Goal: Task Accomplishment & Management: Manage account settings

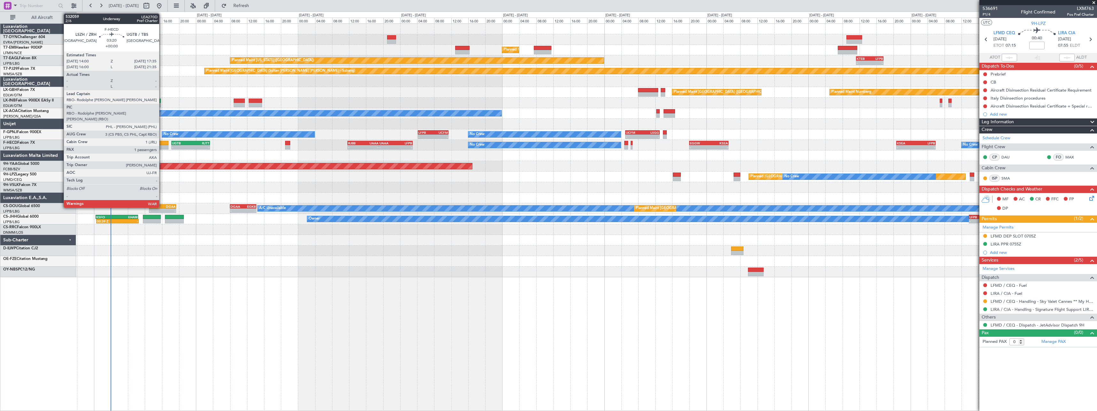
click at [162, 143] on div at bounding box center [160, 143] width 15 height 4
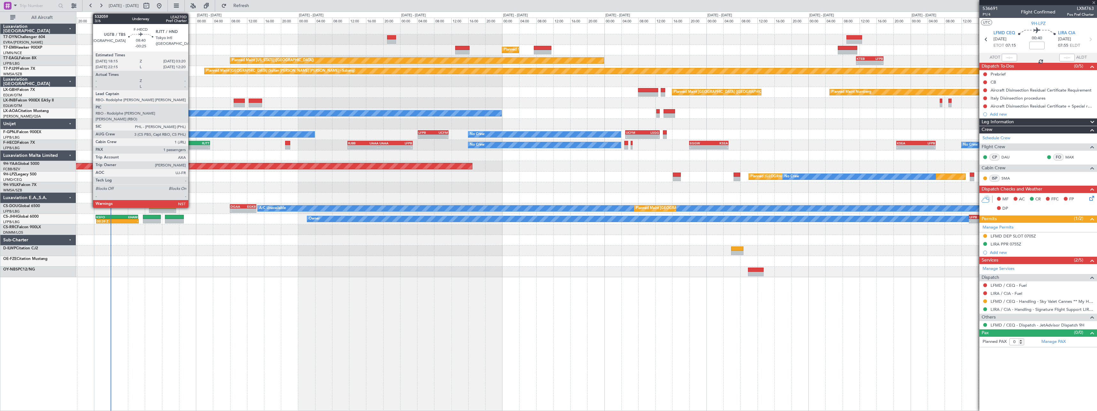
type input "1"
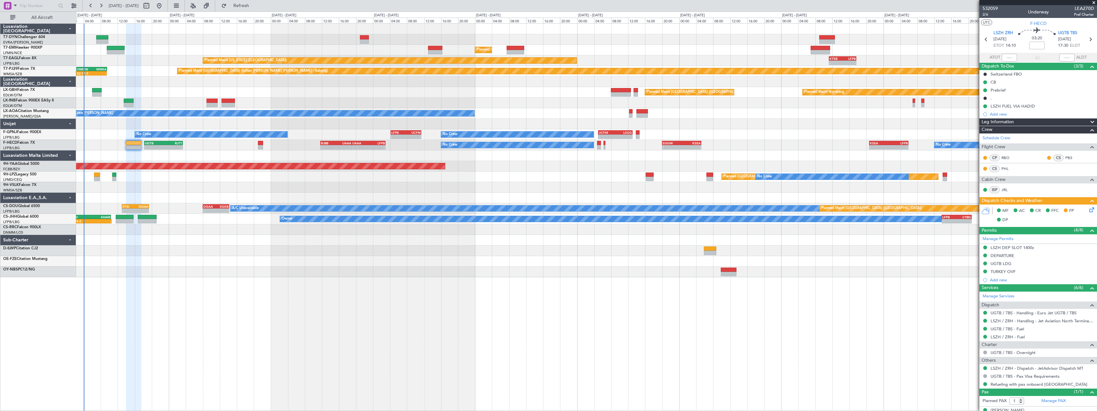
click at [243, 40] on div at bounding box center [586, 39] width 1021 height 11
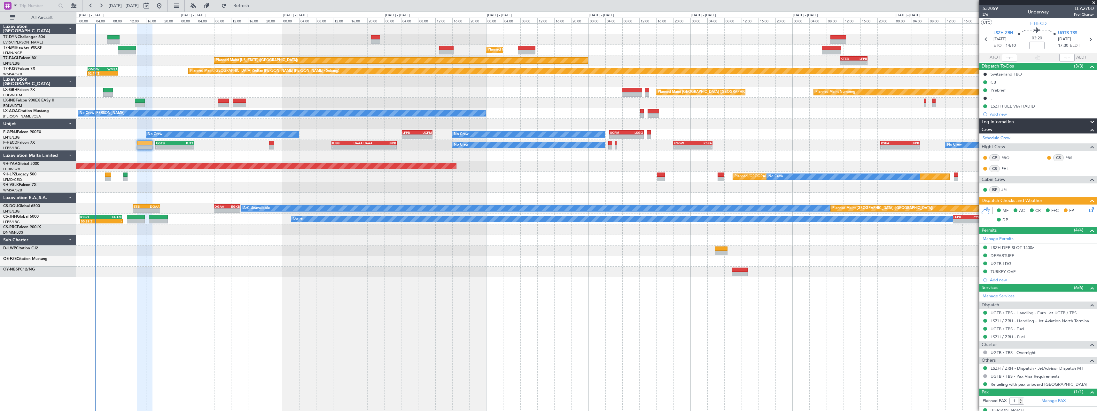
click at [255, 89] on div "Planned Maint [GEOGRAPHIC_DATA] Planned Maint [GEOGRAPHIC_DATA] Planned Maint […" at bounding box center [586, 150] width 1021 height 253
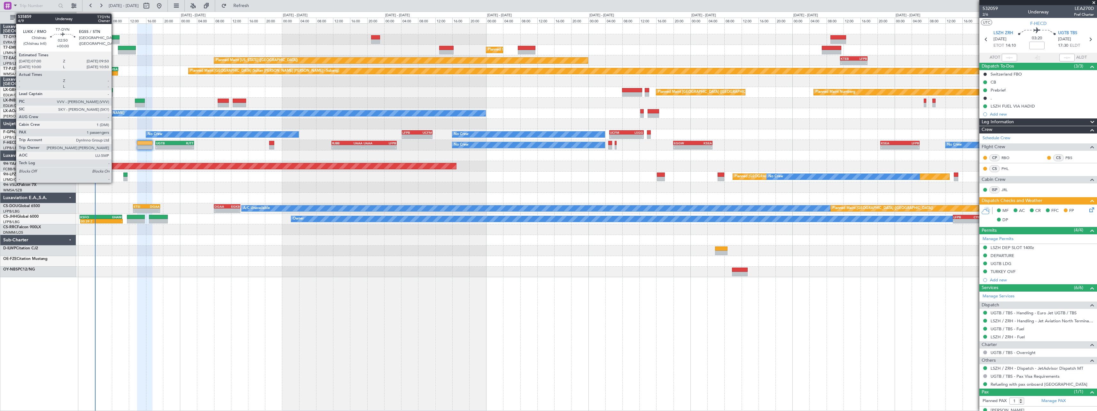
click at [114, 36] on div at bounding box center [113, 37] width 12 height 4
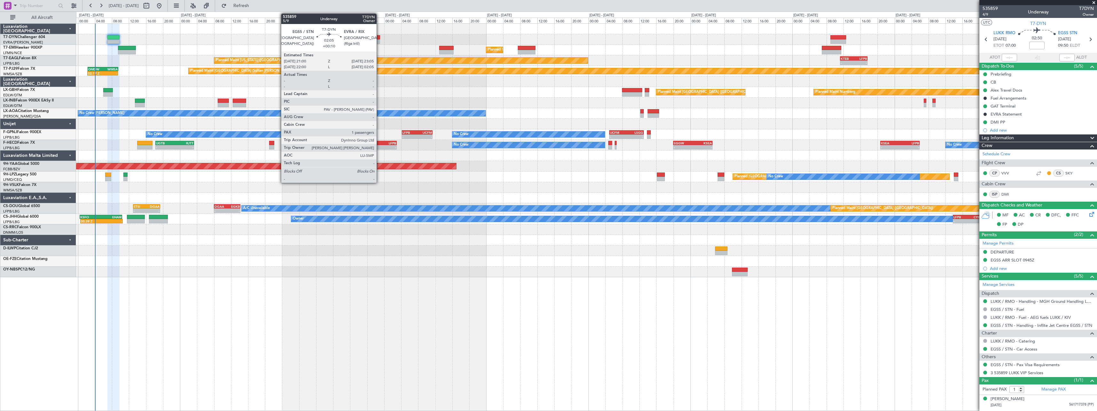
click at [379, 36] on div at bounding box center [375, 37] width 9 height 4
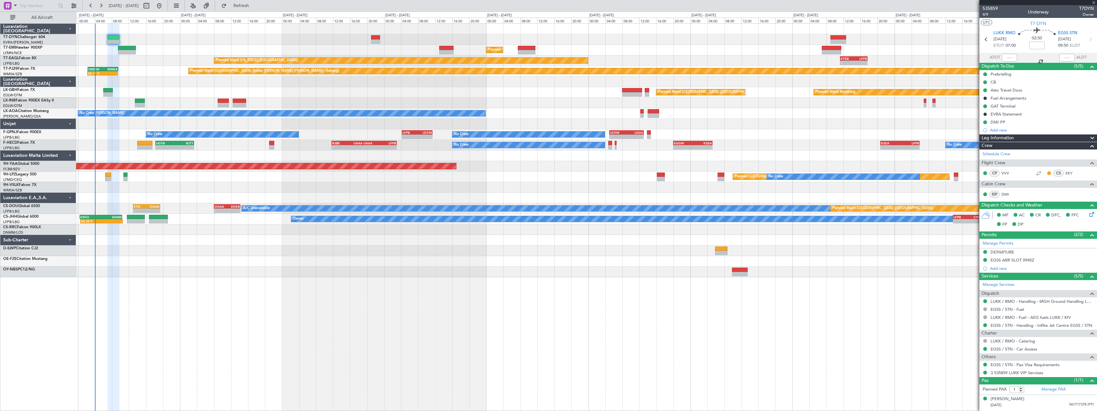
type input "+00:10"
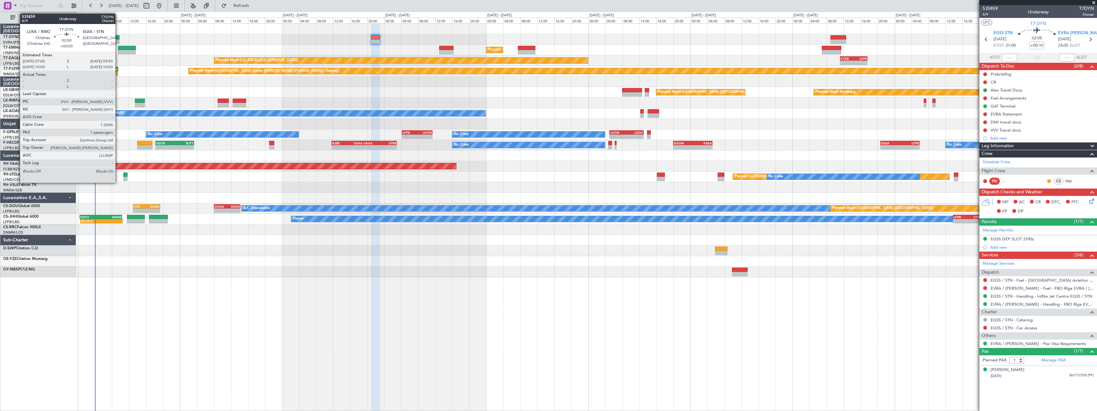
click at [118, 35] on div at bounding box center [113, 37] width 12 height 4
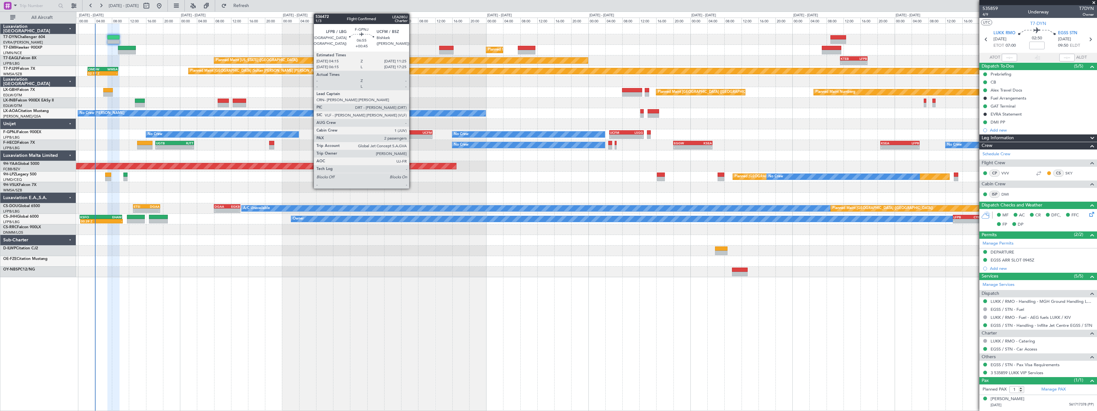
click at [412, 135] on div "-" at bounding box center [410, 137] width 15 height 4
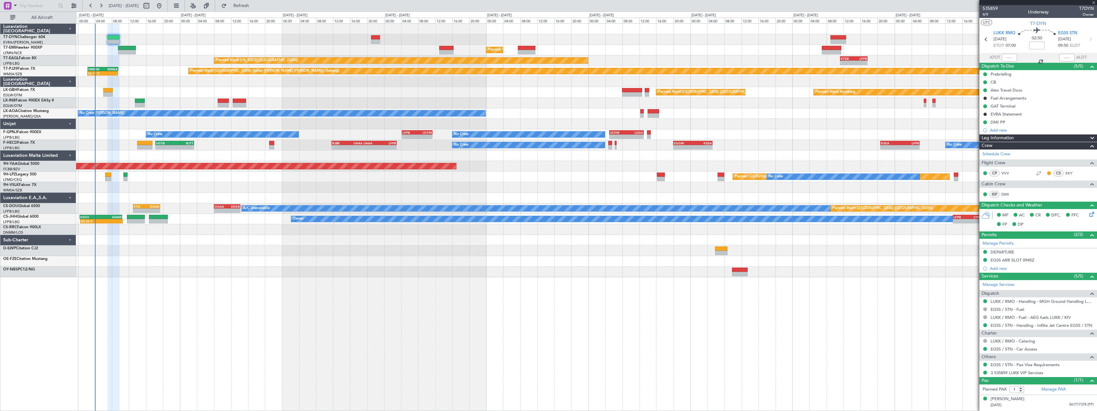
type input "+00:45"
type input "2"
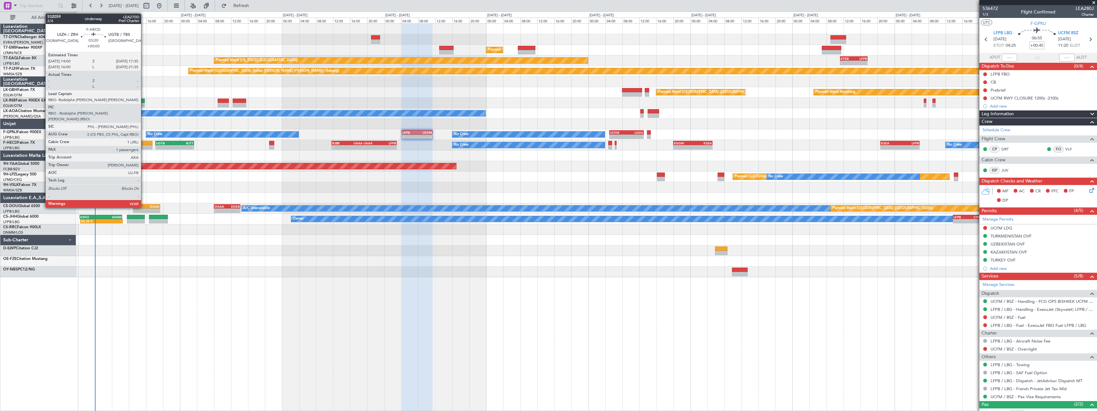
click at [144, 142] on div at bounding box center [144, 143] width 15 height 4
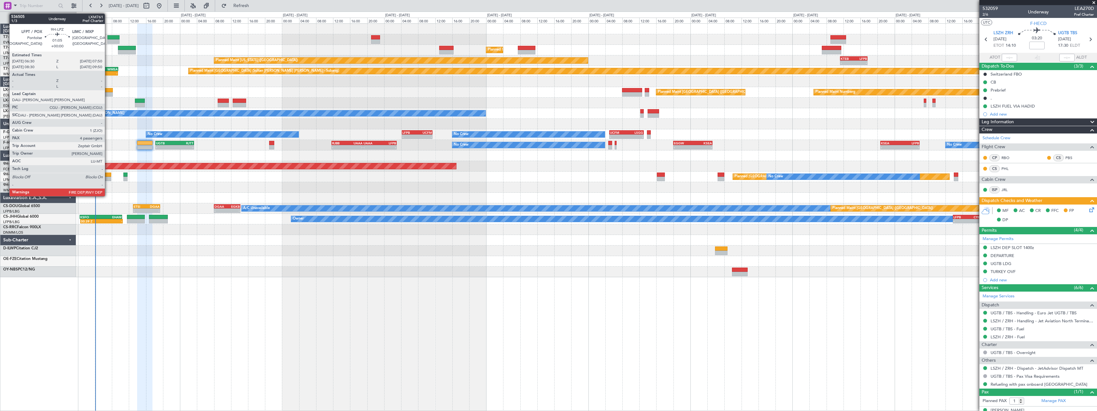
click at [108, 176] on div at bounding box center [108, 174] width 6 height 4
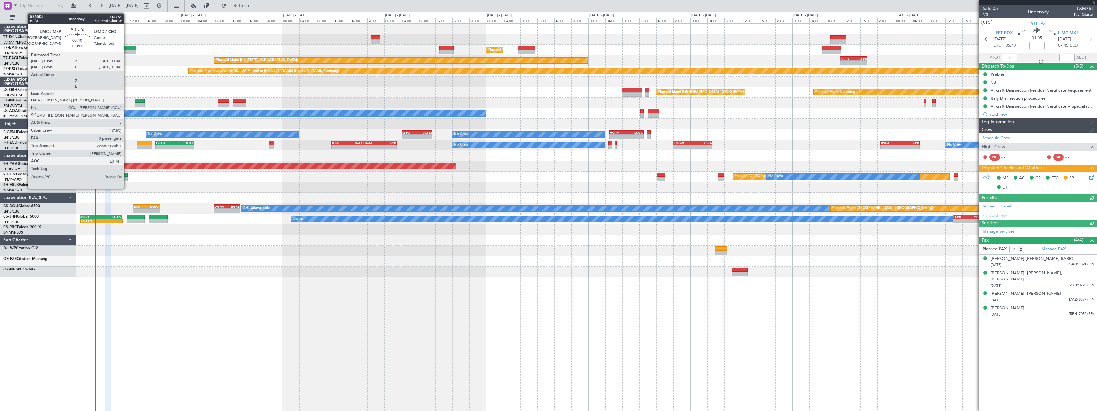
click at [127, 176] on div at bounding box center [125, 174] width 4 height 4
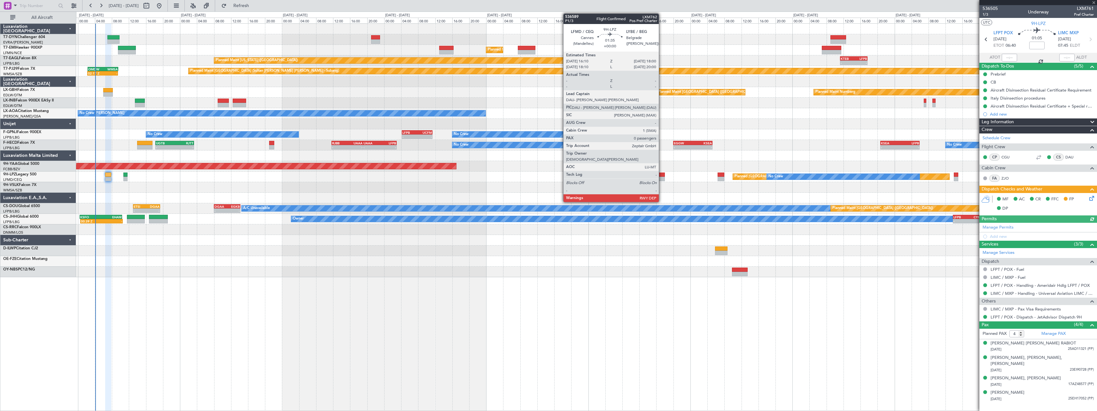
type input "0"
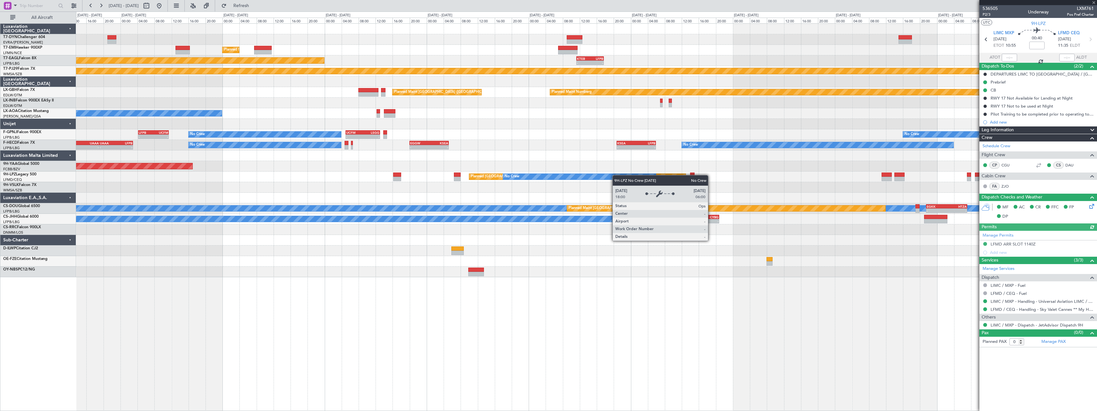
click at [559, 176] on div "No Crew" at bounding box center [579, 177] width 153 height 6
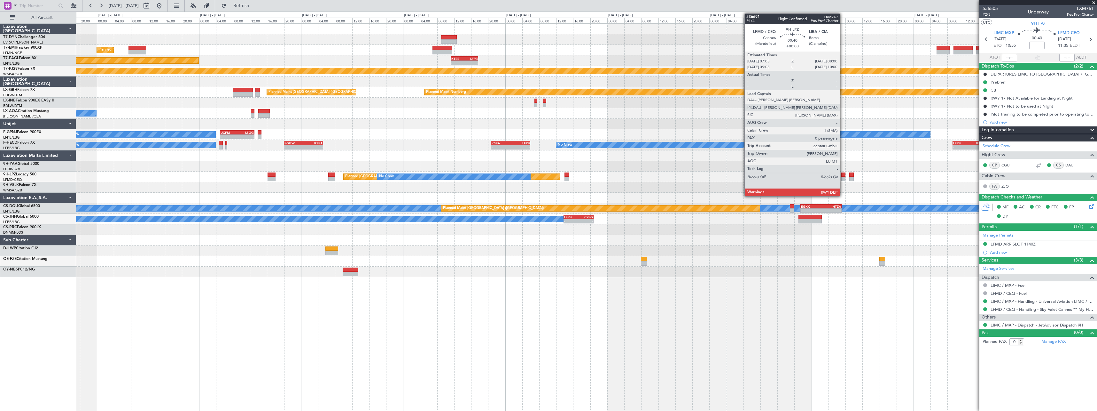
click at [843, 176] on div at bounding box center [843, 174] width 4 height 4
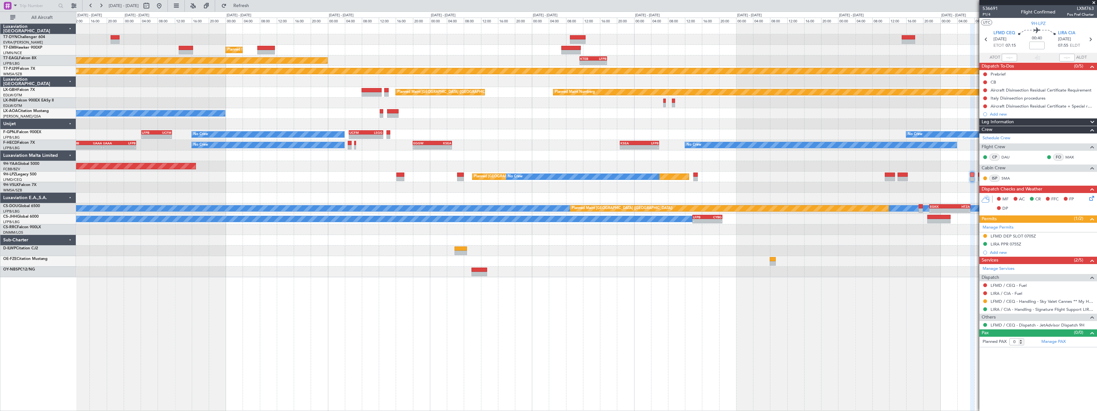
click at [314, 173] on div "Planned [GEOGRAPHIC_DATA] ([GEOGRAPHIC_DATA]) No Crew No Crew" at bounding box center [586, 176] width 1021 height 11
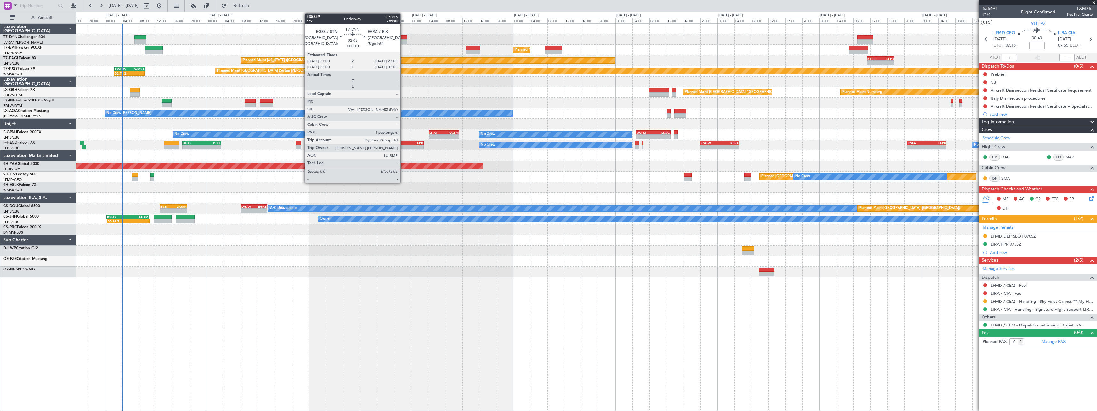
click at [403, 39] on div at bounding box center [402, 41] width 9 height 4
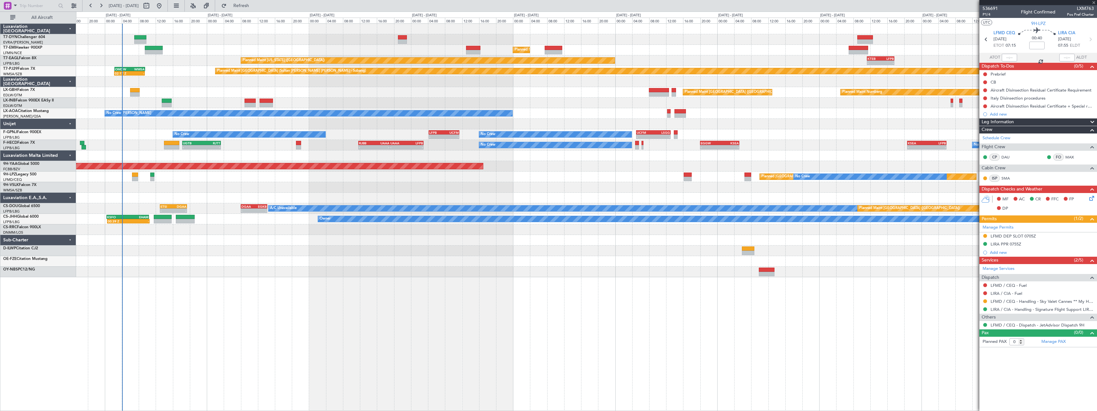
type input "+00:10"
type input "1"
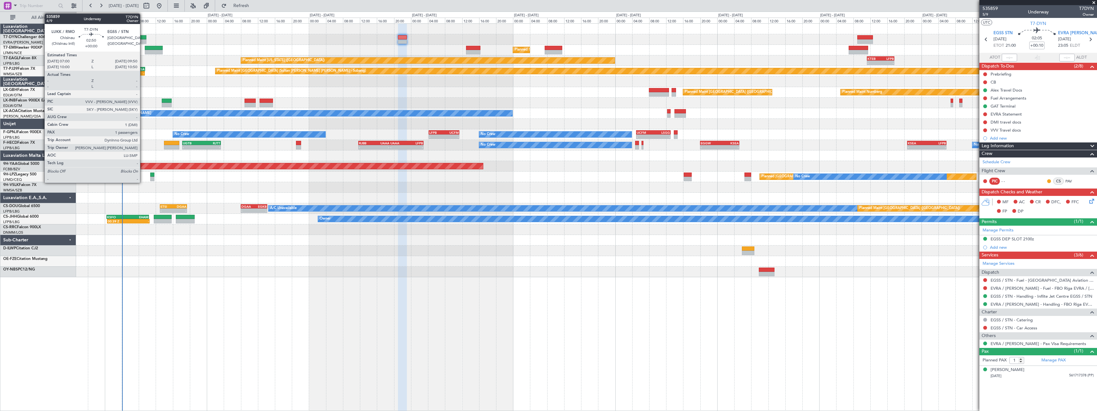
click at [143, 35] on div at bounding box center [140, 37] width 12 height 4
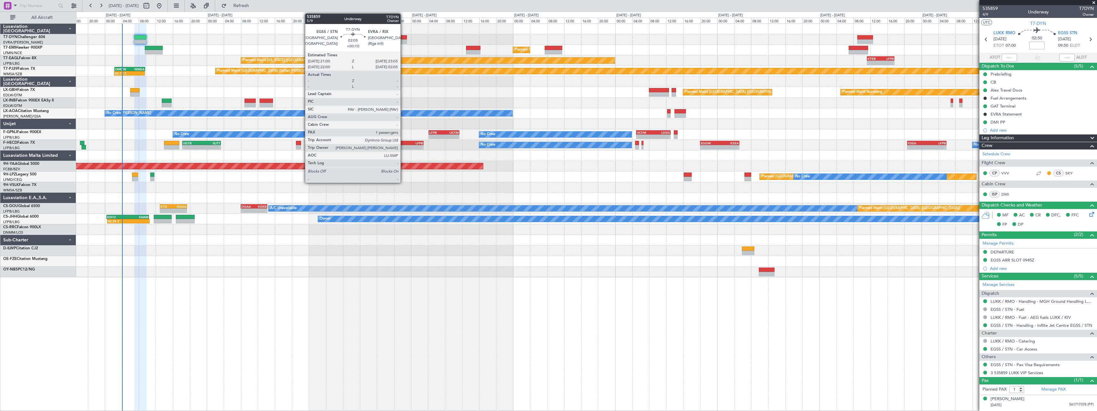
click at [403, 38] on div at bounding box center [402, 37] width 9 height 4
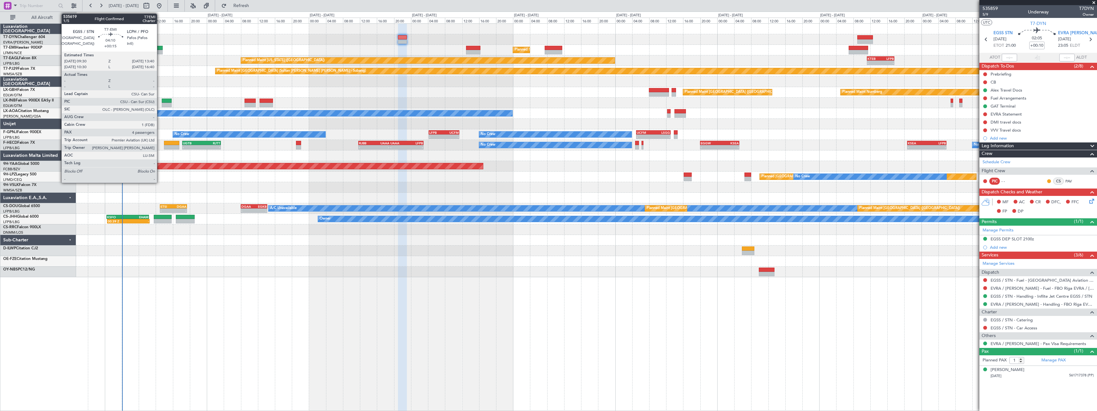
click at [160, 51] on div at bounding box center [154, 52] width 18 height 4
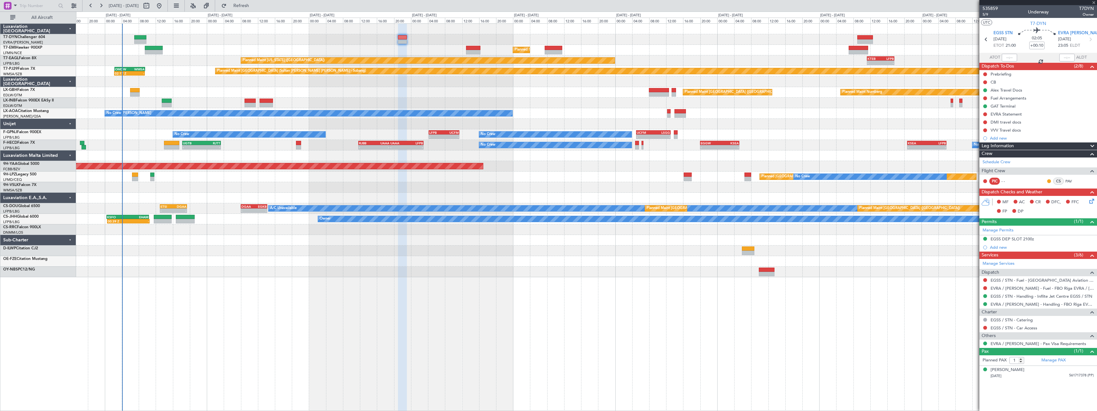
type input "+00:15"
type input "4"
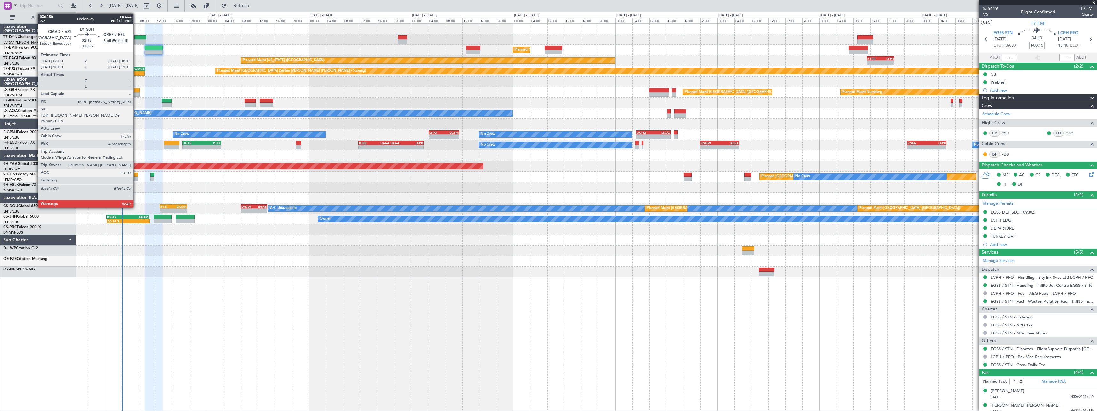
click at [136, 89] on div at bounding box center [135, 90] width 10 height 4
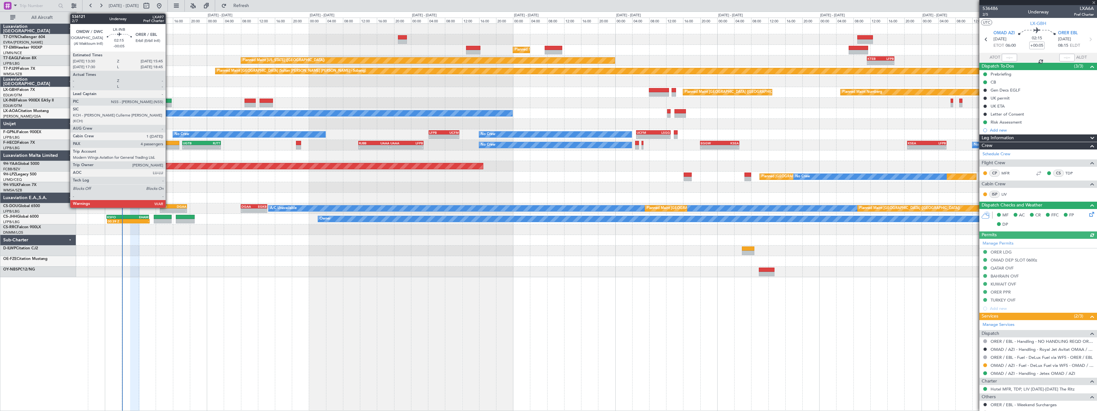
click at [168, 100] on div at bounding box center [167, 100] width 10 height 4
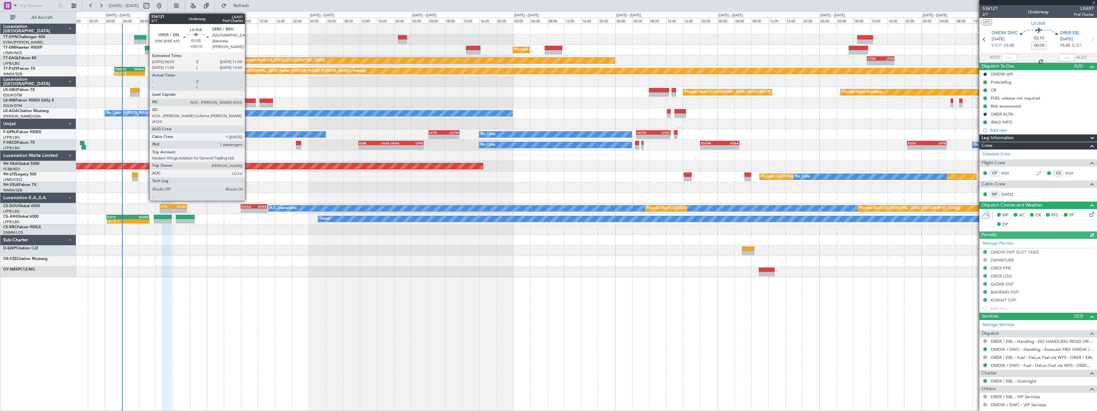
click at [248, 99] on div at bounding box center [250, 100] width 11 height 4
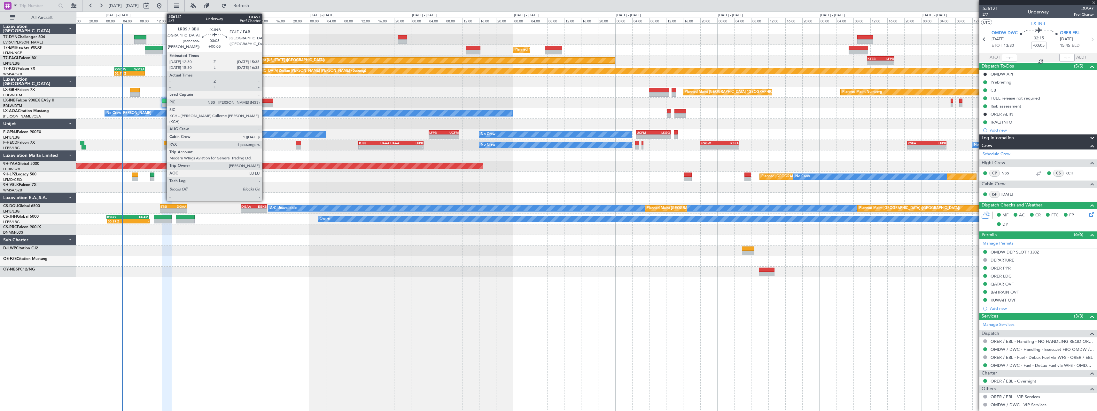
type input "+00:10"
type input "1"
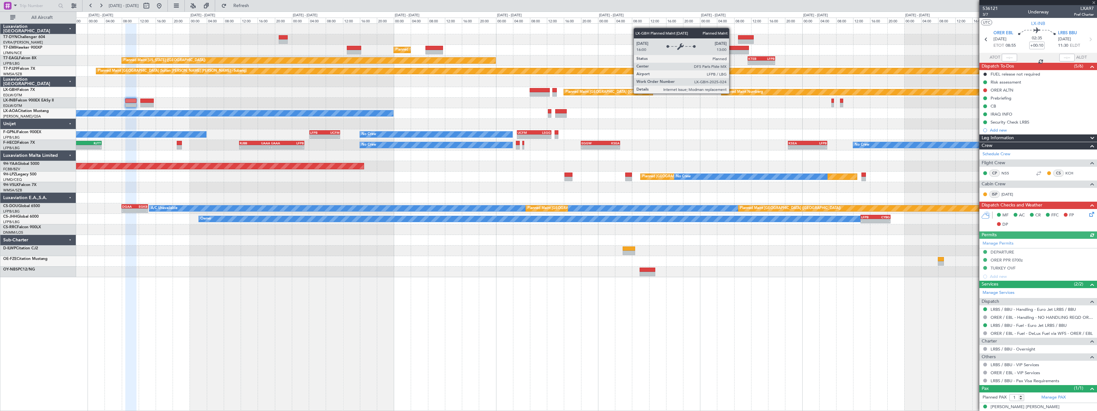
click at [613, 95] on div "Planned Maint [GEOGRAPHIC_DATA] ([GEOGRAPHIC_DATA])" at bounding box center [616, 92] width 101 height 10
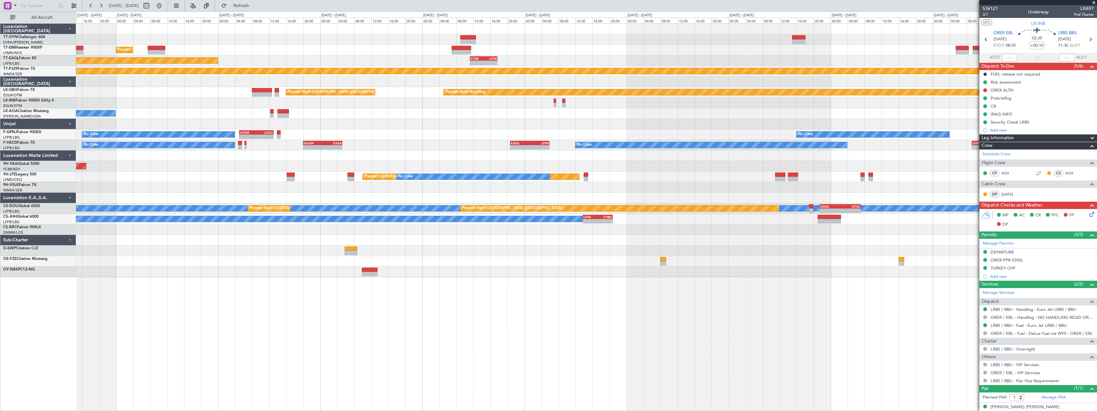
click at [518, 109] on div "No Crew [PERSON_NAME] No [GEOGRAPHIC_DATA] ([GEOGRAPHIC_DATA])" at bounding box center [586, 113] width 1021 height 11
click at [289, 113] on div at bounding box center [284, 115] width 12 height 4
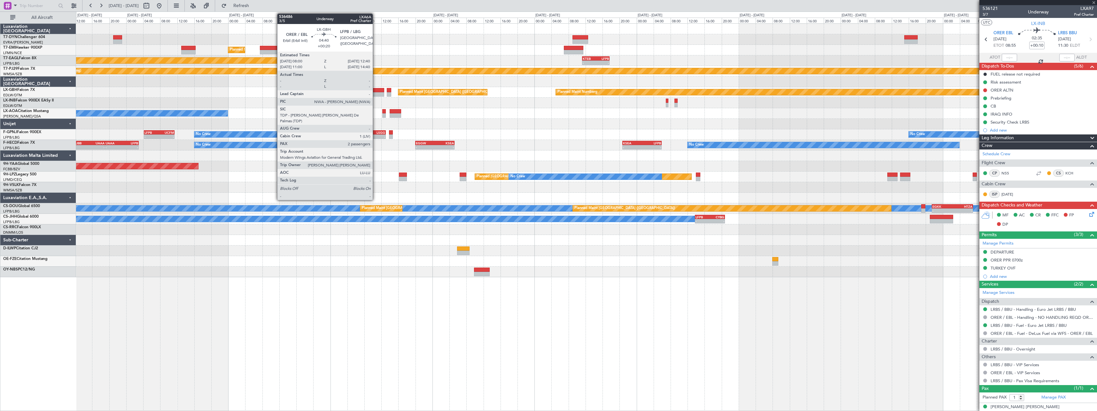
type input "+00:35"
type input "2"
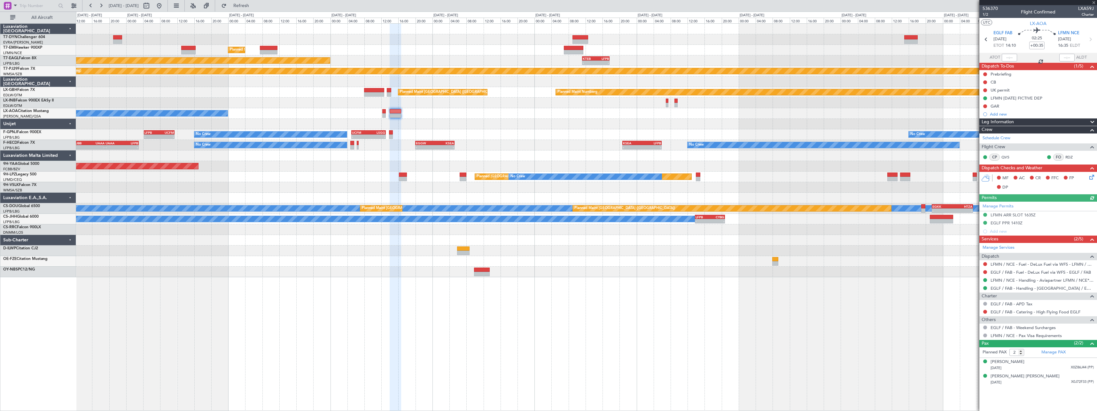
click at [511, 107] on div "Planned Maint [GEOGRAPHIC_DATA] Planned Maint [US_STATE] ([GEOGRAPHIC_DATA]) - …" at bounding box center [586, 150] width 1021 height 253
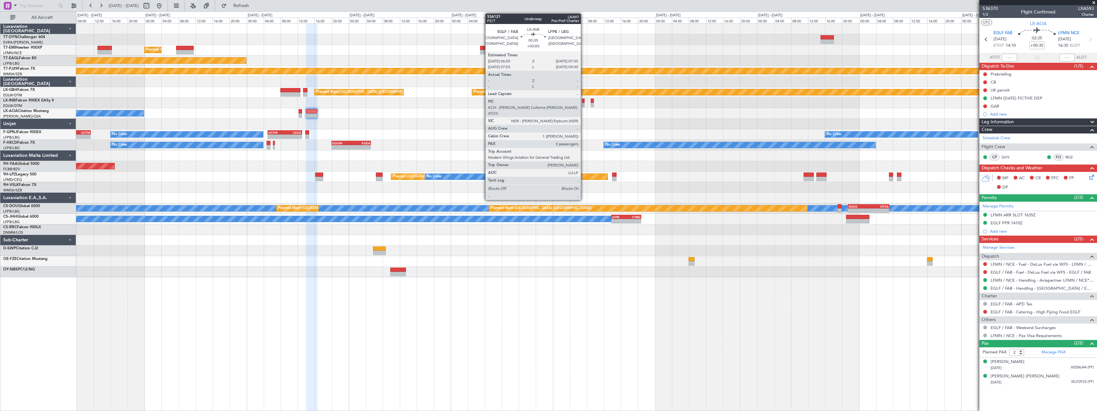
click at [584, 103] on div at bounding box center [583, 105] width 3 height 4
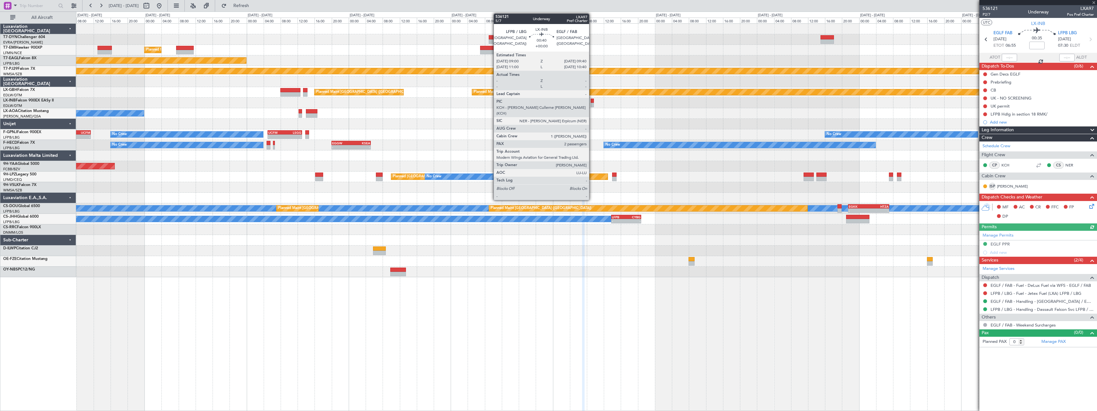
click at [592, 100] on div at bounding box center [592, 100] width 3 height 4
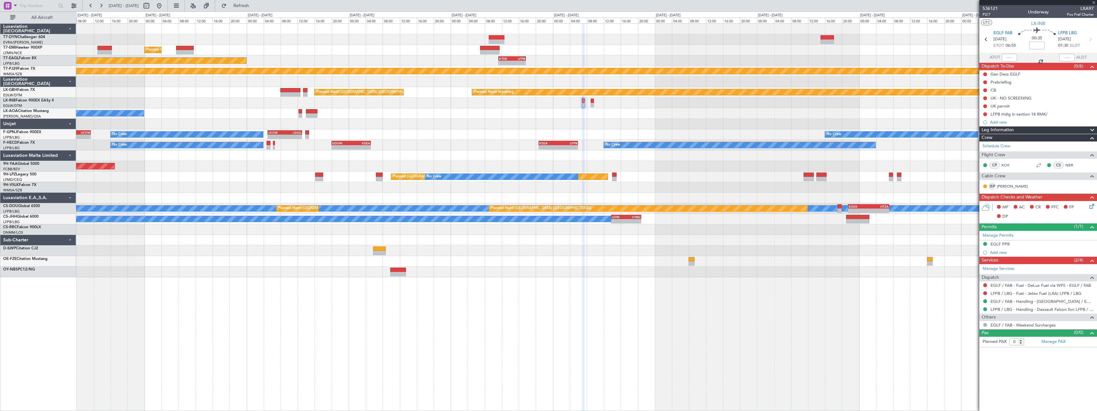
type input "2"
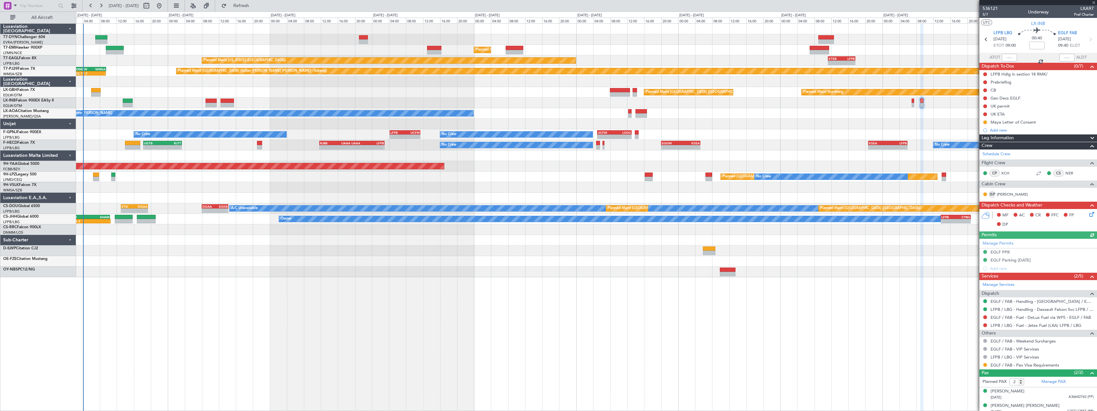
click at [517, 108] on div "Planned Maint [GEOGRAPHIC_DATA] Planned Maint [GEOGRAPHIC_DATA] Planned Maint […" at bounding box center [586, 150] width 1021 height 253
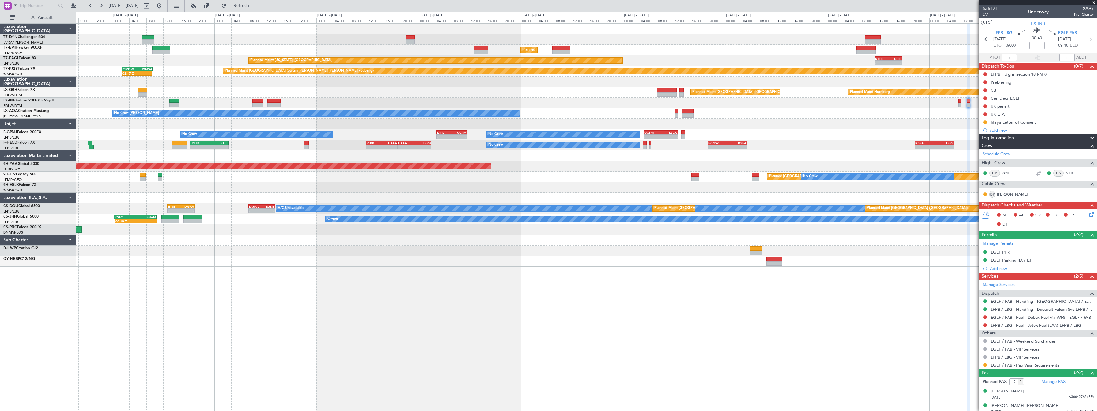
click at [140, 125] on div at bounding box center [586, 124] width 1021 height 11
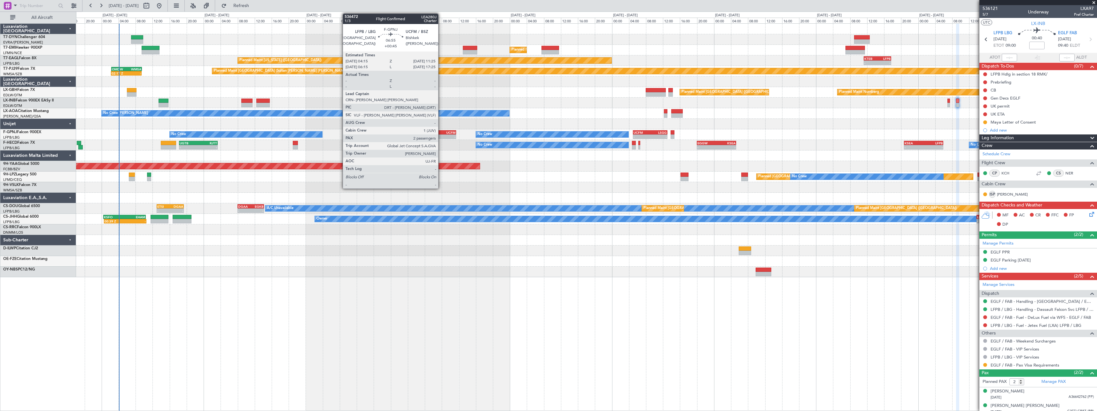
click at [441, 131] on div "UCFM" at bounding box center [448, 132] width 15 height 4
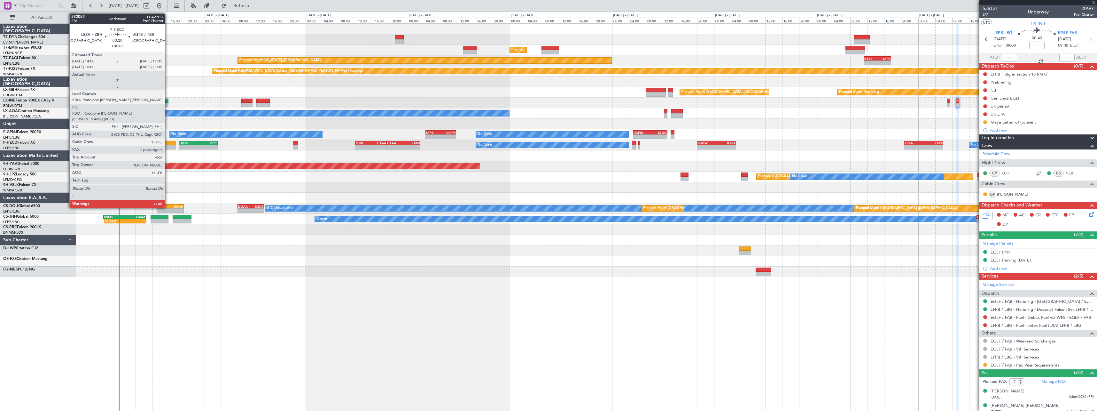
click at [168, 145] on div at bounding box center [168, 143] width 15 height 4
type input "+00:45"
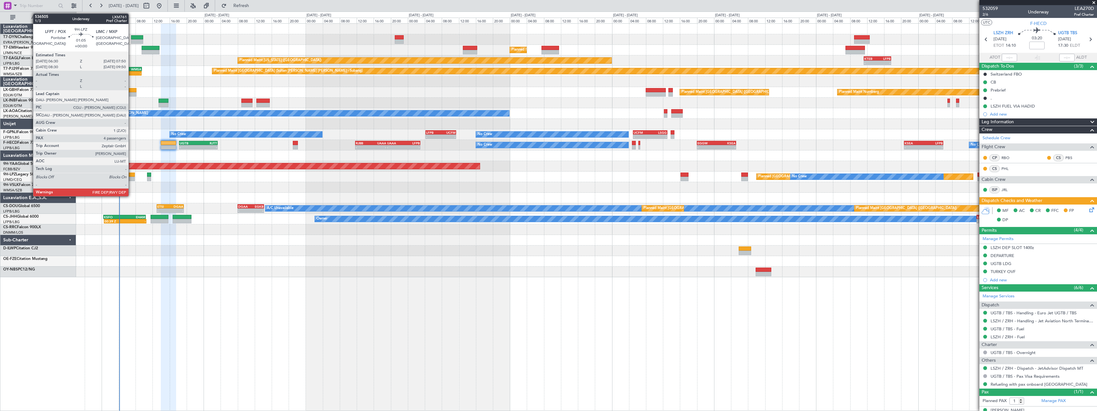
click at [131, 176] on div at bounding box center [132, 174] width 6 height 4
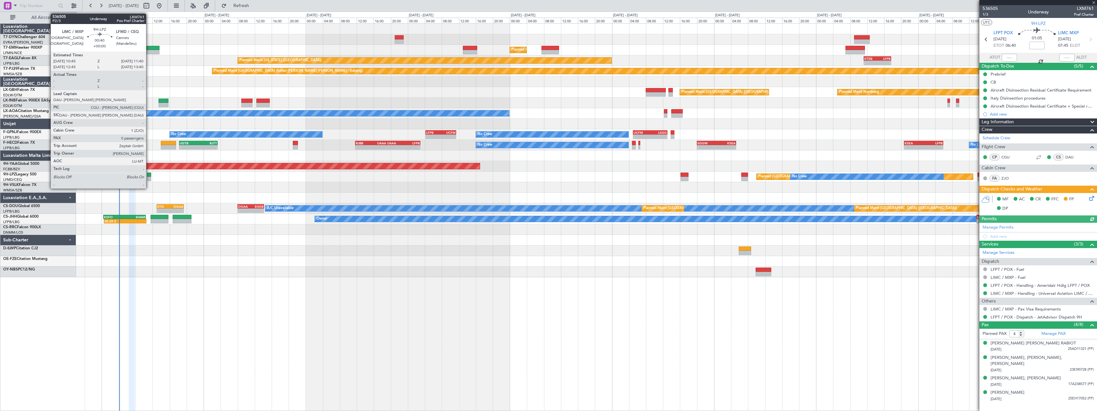
click at [149, 176] on div at bounding box center [149, 174] width 4 height 4
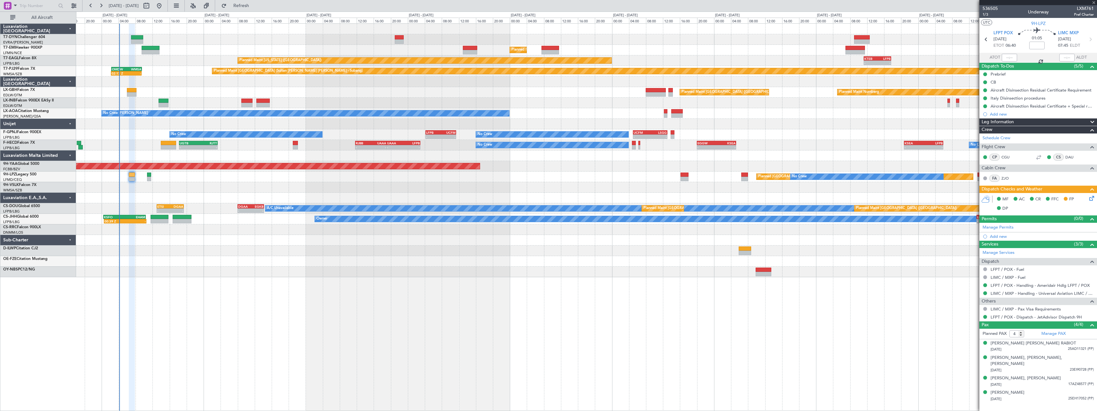
type input "0"
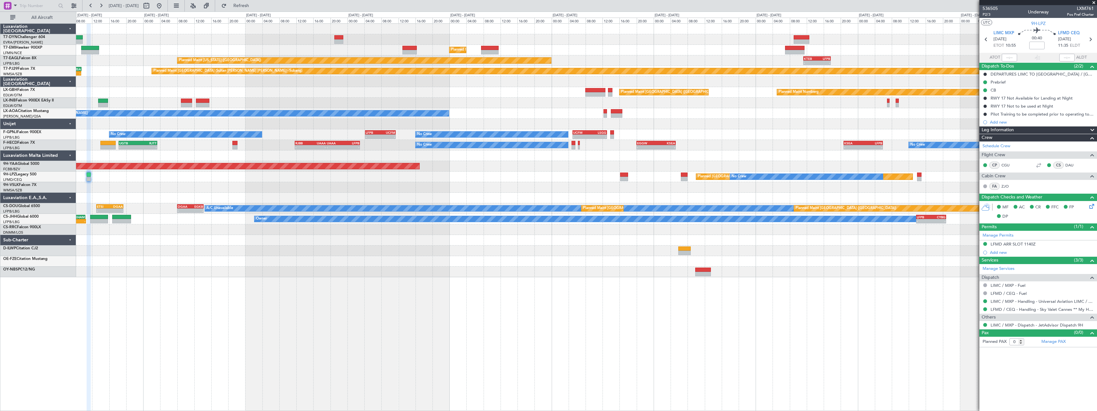
click at [138, 190] on div at bounding box center [586, 187] width 1021 height 11
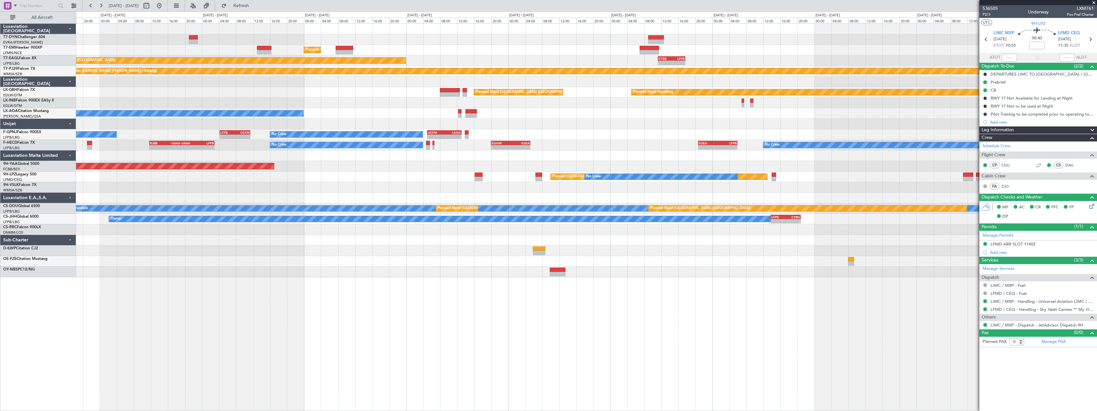
click at [154, 184] on div at bounding box center [586, 187] width 1021 height 11
click at [171, 185] on div at bounding box center [586, 187] width 1021 height 11
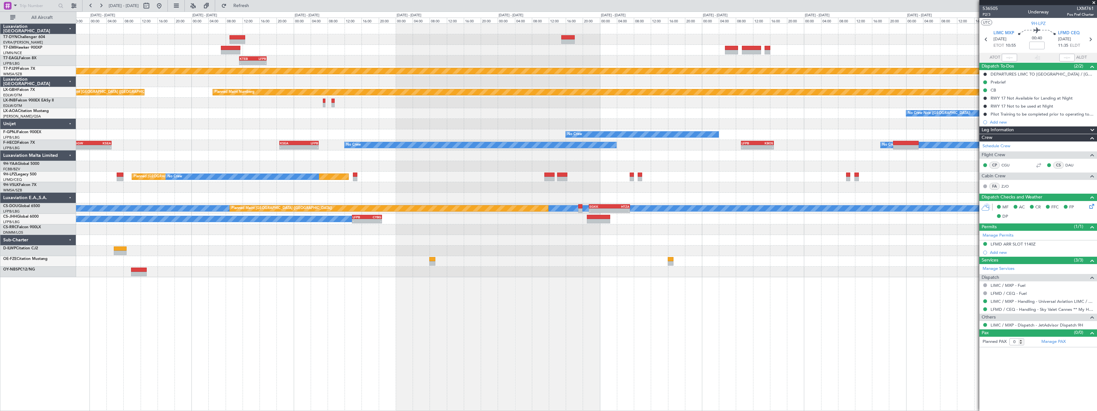
click at [376, 187] on div at bounding box center [586, 187] width 1021 height 11
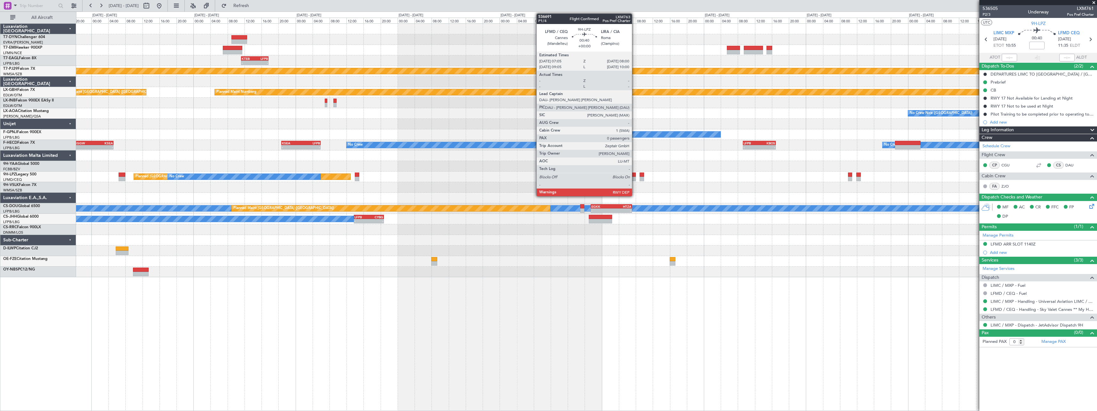
click at [635, 175] on div at bounding box center [634, 174] width 4 height 4
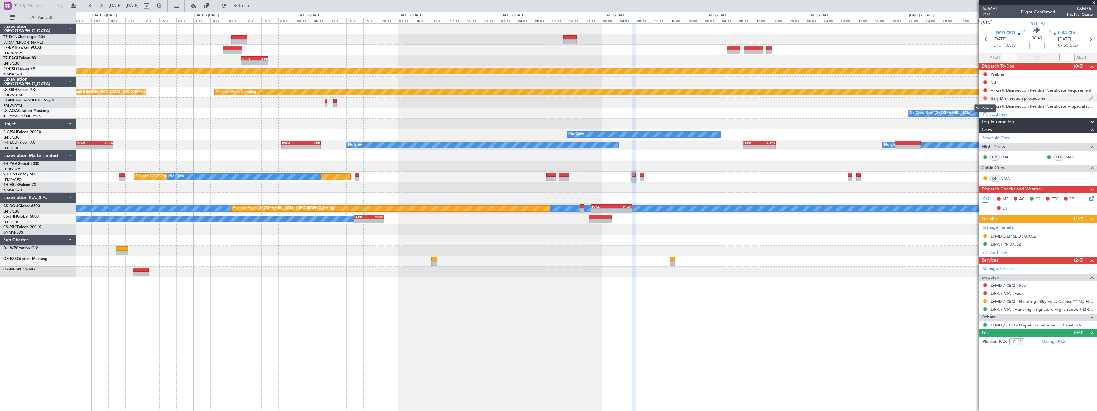
click at [985, 98] on button at bounding box center [985, 98] width 4 height 4
click at [990, 116] on span "In Progress" at bounding box center [989, 116] width 22 height 6
click at [986, 88] on button at bounding box center [985, 90] width 4 height 4
click at [978, 107] on mat-tooltip-component "Not Started" at bounding box center [985, 100] width 31 height 17
click at [975, 107] on span at bounding box center [973, 109] width 4 height 4
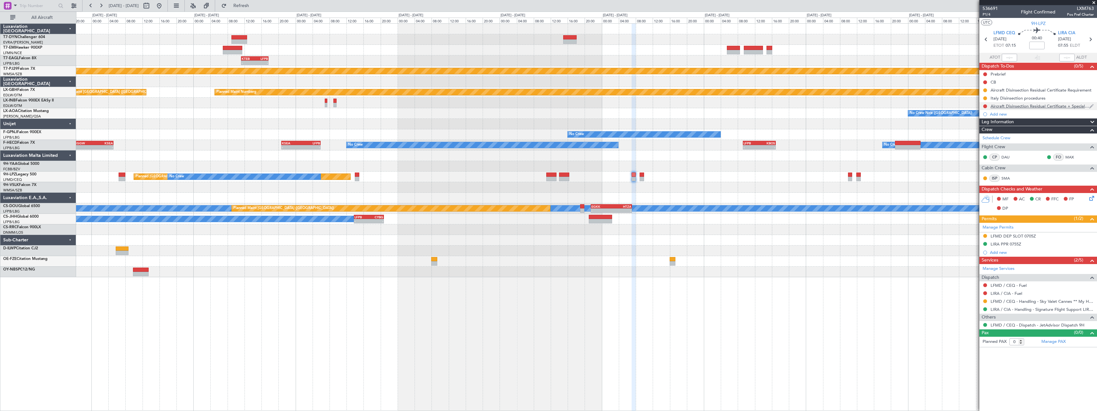
click at [985, 103] on div "Aircraft Disinsection Residual Certificate + Special request" at bounding box center [1039, 106] width 118 height 8
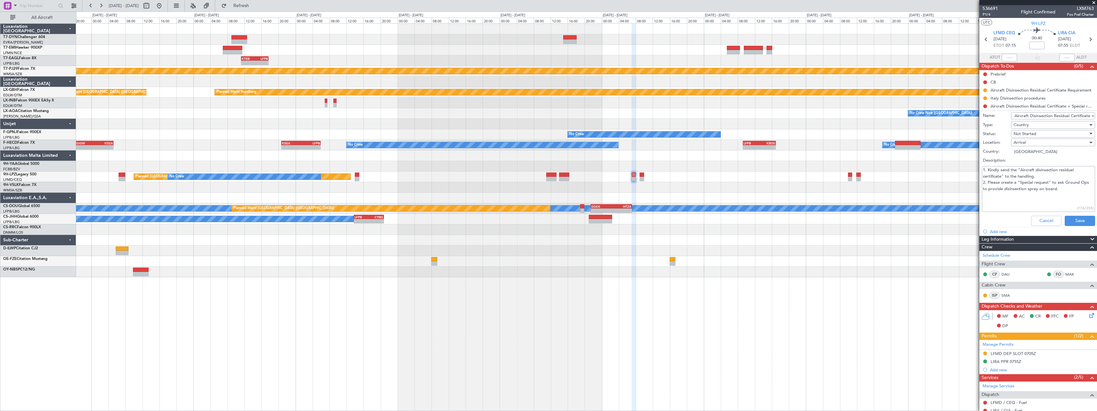
click at [985, 108] on li "Aircraft Disinsection Residual Certificate + Special request Name: Aircraft Dis…" at bounding box center [1039, 165] width 118 height 126
click at [985, 105] on li "Aircraft Disinsection Residual Certificate + Special request Name: Aircraft Dis…" at bounding box center [1039, 165] width 118 height 126
click at [997, 106] on li "Aircraft Disinsection Residual Certificate + Special request Name: Aircraft Dis…" at bounding box center [1039, 165] width 118 height 126
click at [986, 104] on div "In Progress" at bounding box center [985, 108] width 21 height 8
click at [1072, 218] on button "Save" at bounding box center [1080, 220] width 30 height 10
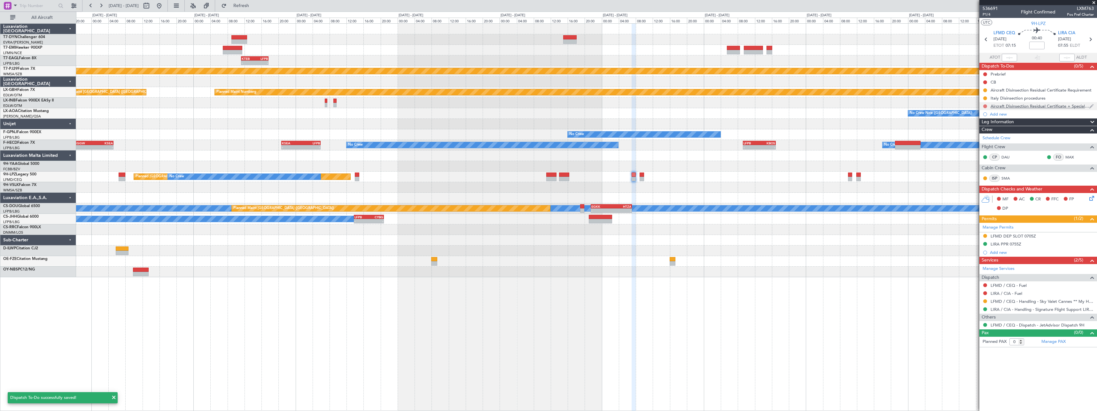
click at [986, 107] on button at bounding box center [985, 106] width 4 height 4
click at [987, 125] on span "In Progress" at bounding box center [989, 124] width 22 height 6
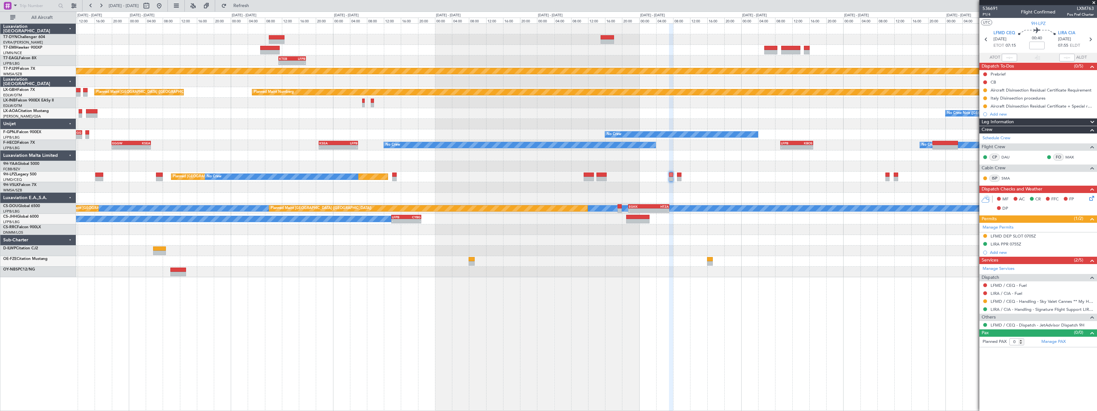
click at [289, 187] on div at bounding box center [586, 187] width 1021 height 11
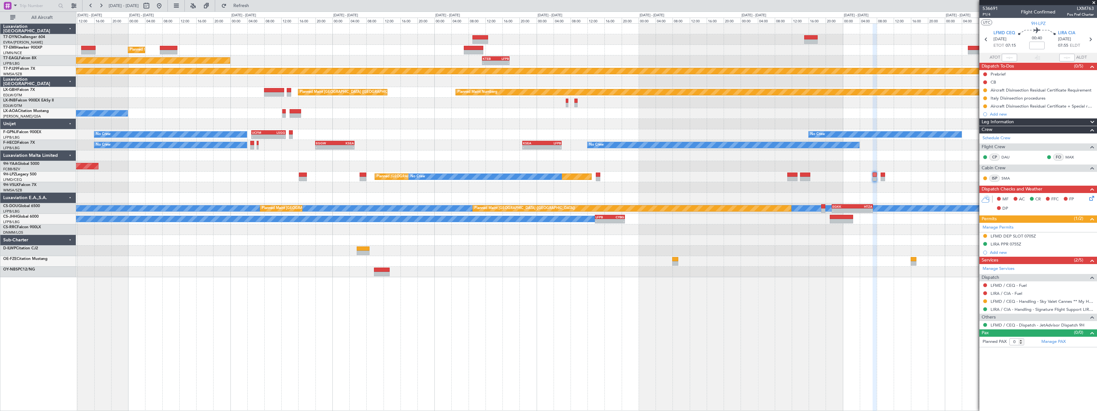
click at [478, 189] on div "Planned Maint [GEOGRAPHIC_DATA] - - KTEB 11:15 Z LFPB 17:40 Z Planned Maint [US…" at bounding box center [586, 150] width 1021 height 253
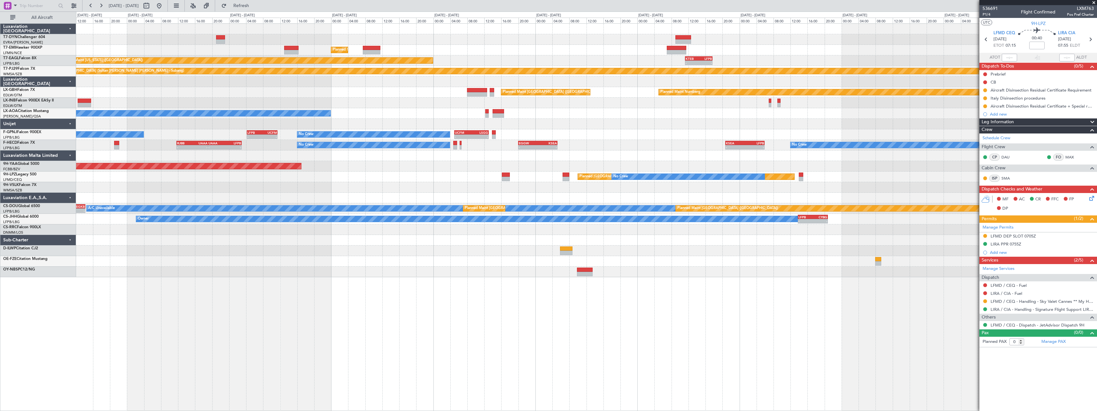
click at [486, 191] on div "Planned Maint [GEOGRAPHIC_DATA] - - KTEB 11:15 Z LFPB 17:40 Z Planned Maint [US…" at bounding box center [586, 150] width 1021 height 253
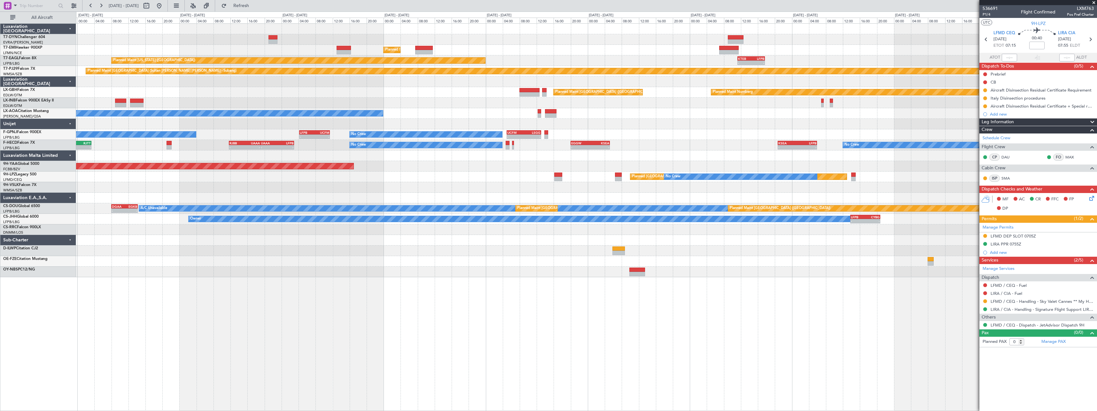
click at [515, 190] on div at bounding box center [586, 187] width 1021 height 11
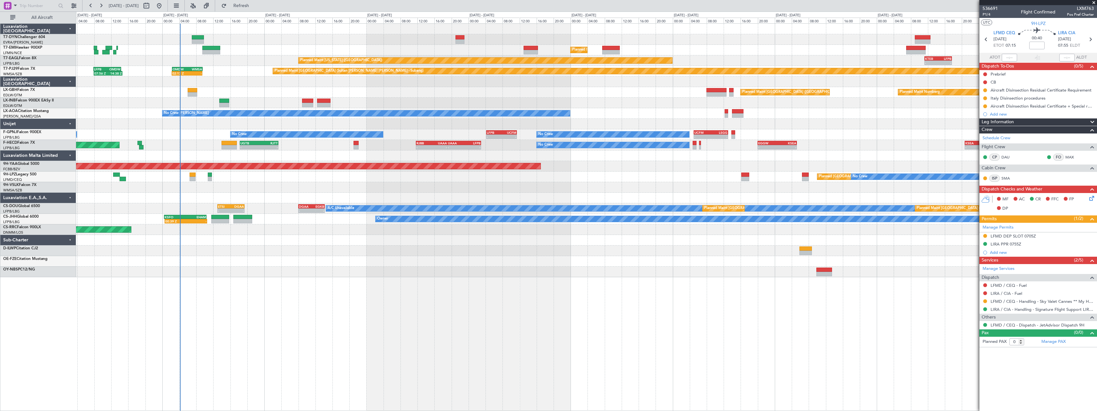
click at [379, 191] on div at bounding box center [586, 187] width 1021 height 11
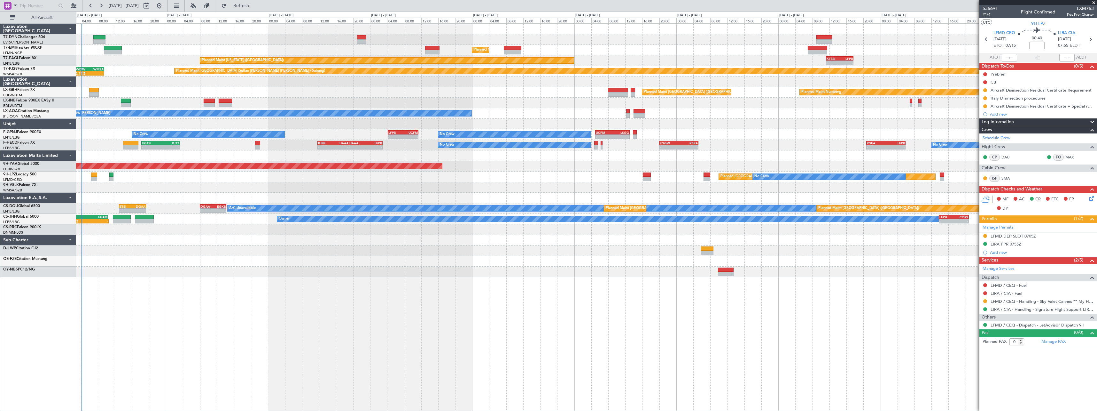
click at [220, 186] on div at bounding box center [586, 187] width 1021 height 11
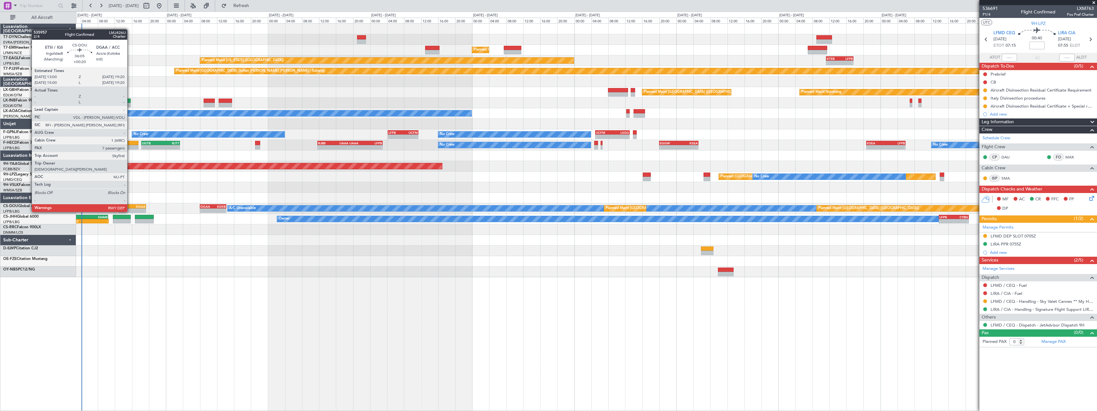
click at [130, 205] on div "ETSI" at bounding box center [126, 206] width 13 height 4
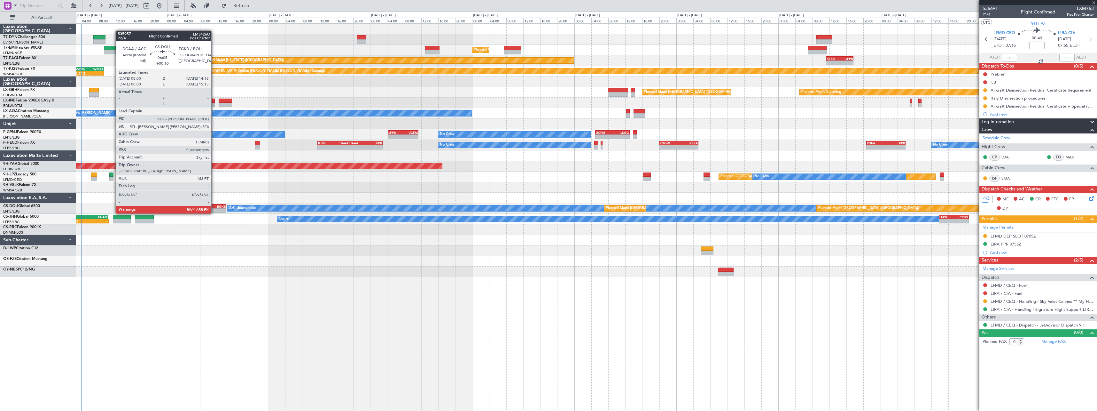
type input "+00:20"
type input "7"
